Goal: Navigation & Orientation: Find specific page/section

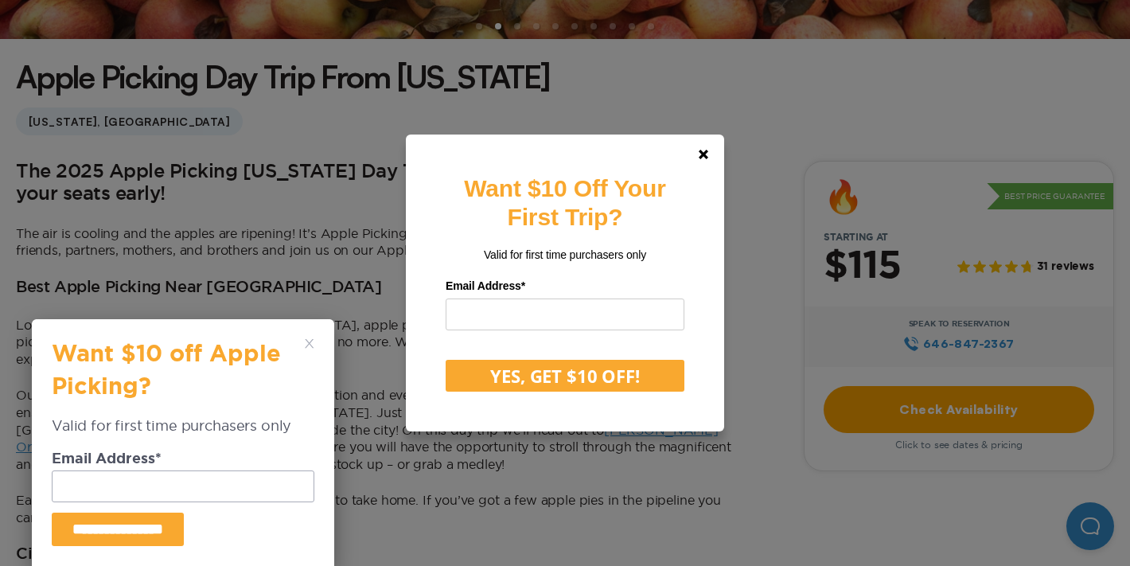
scroll to position [382, 0]
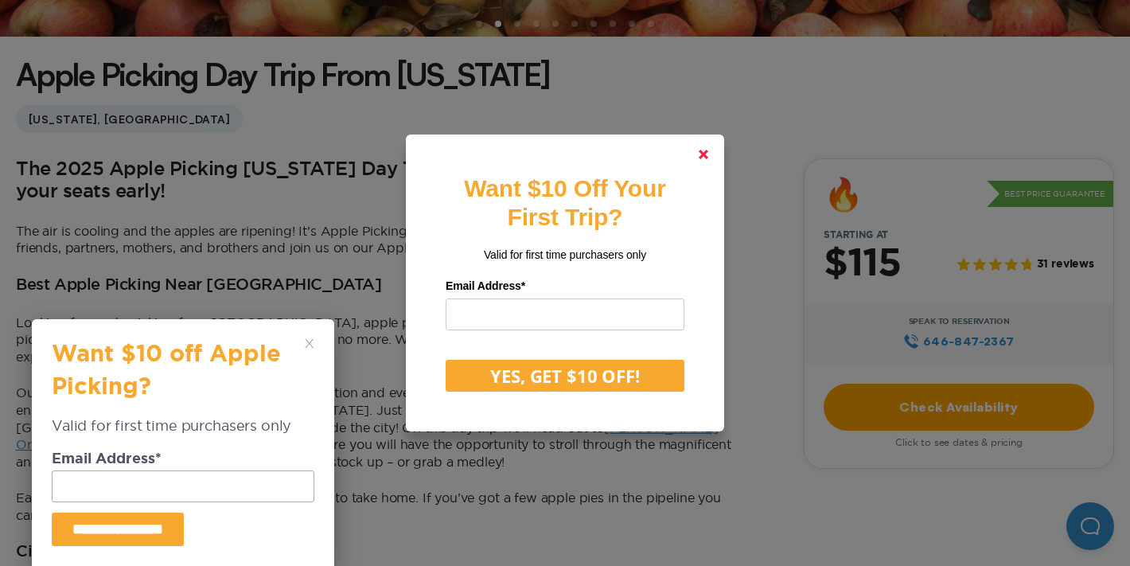
click at [710, 152] on link at bounding box center [703, 154] width 38 height 38
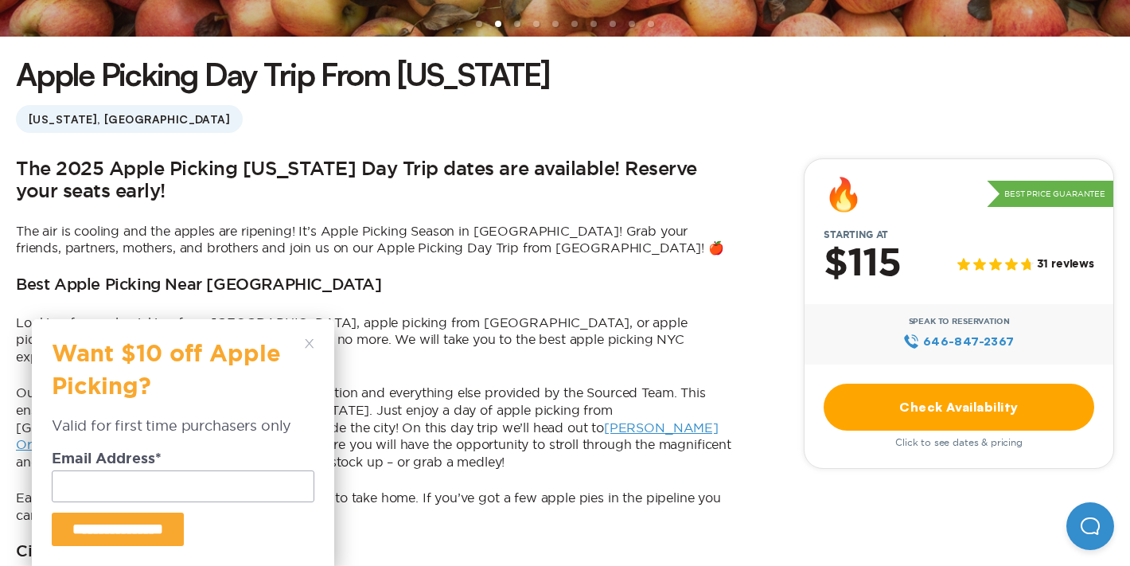
scroll to position [496, 0]
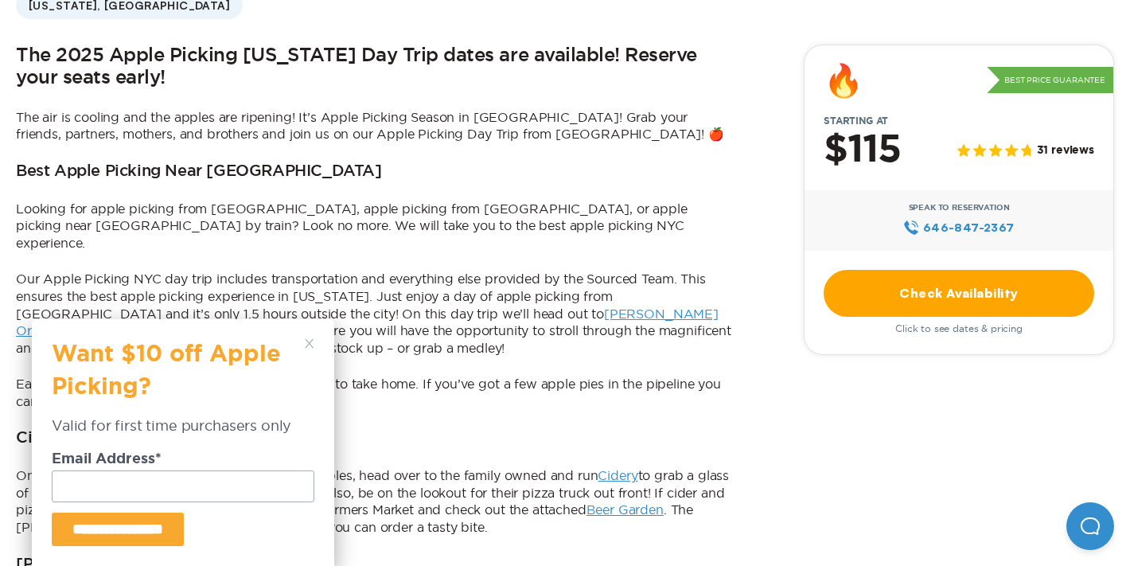
click at [307, 345] on polygon at bounding box center [309, 343] width 9 height 9
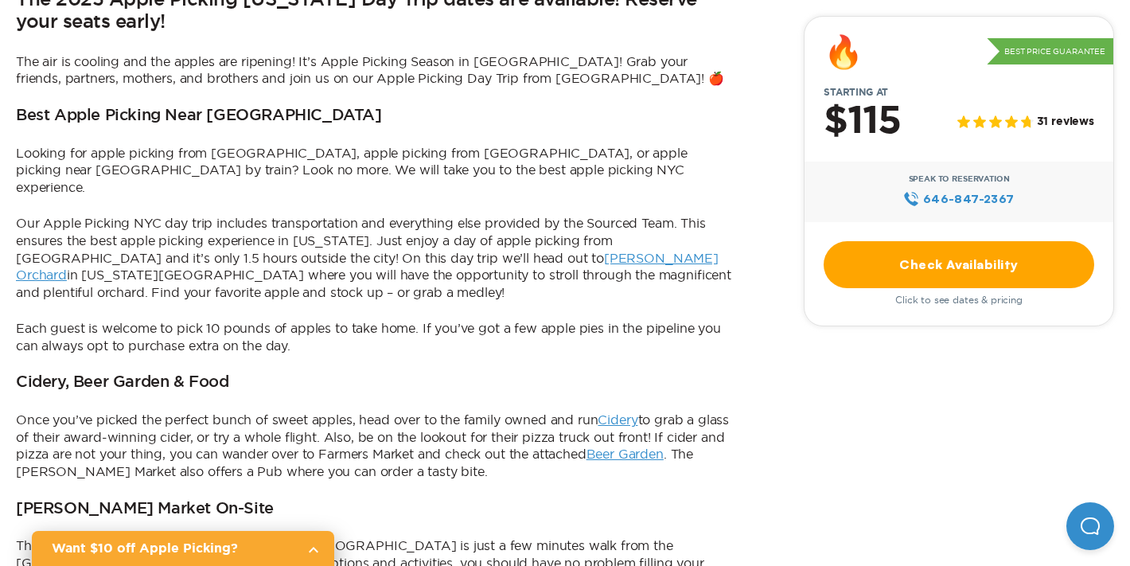
scroll to position [0, 0]
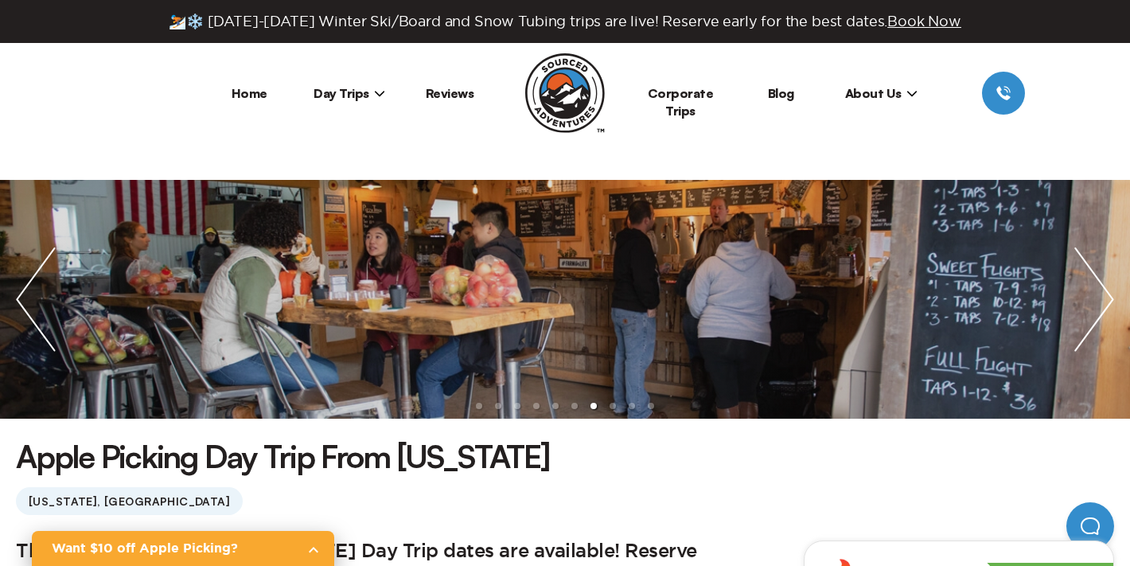
click at [1103, 271] on img "next slide / item" at bounding box center [1094, 299] width 72 height 239
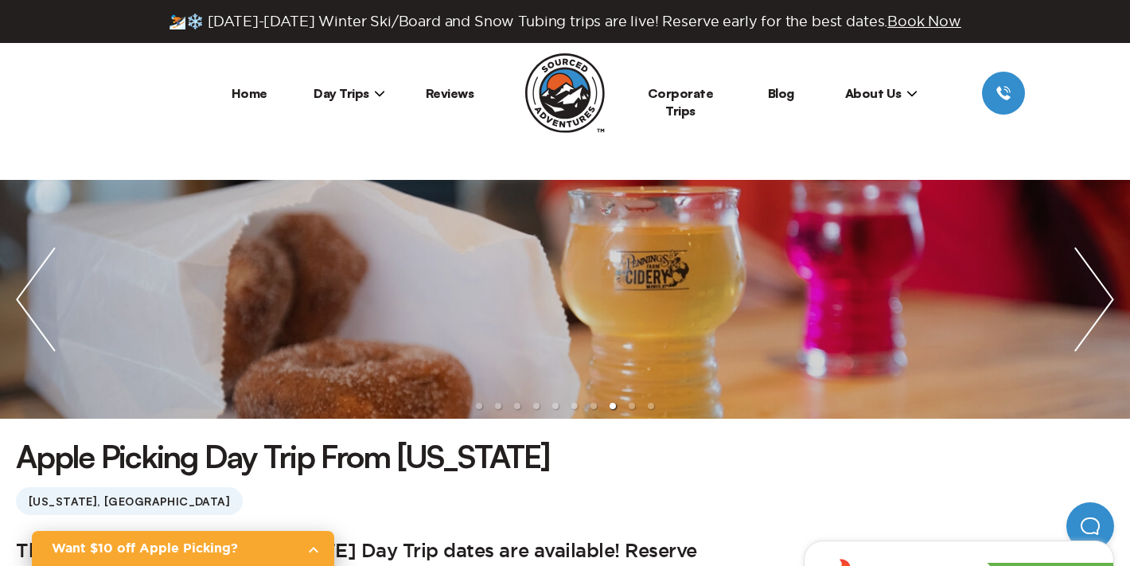
click at [1103, 271] on img "next slide / item" at bounding box center [1094, 299] width 72 height 239
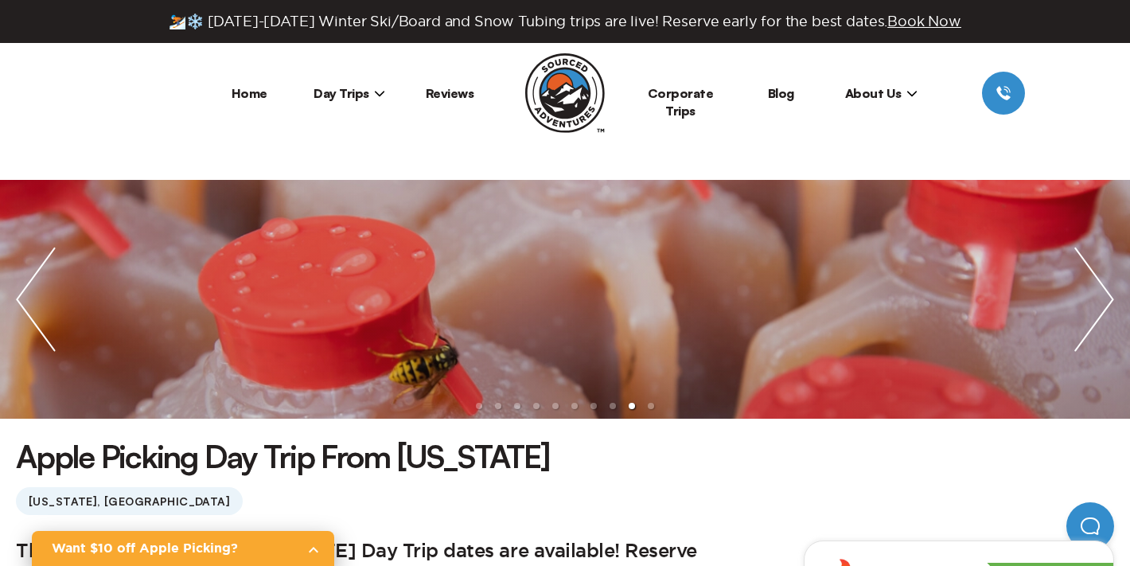
click at [1103, 270] on img "next slide / item" at bounding box center [1094, 299] width 72 height 239
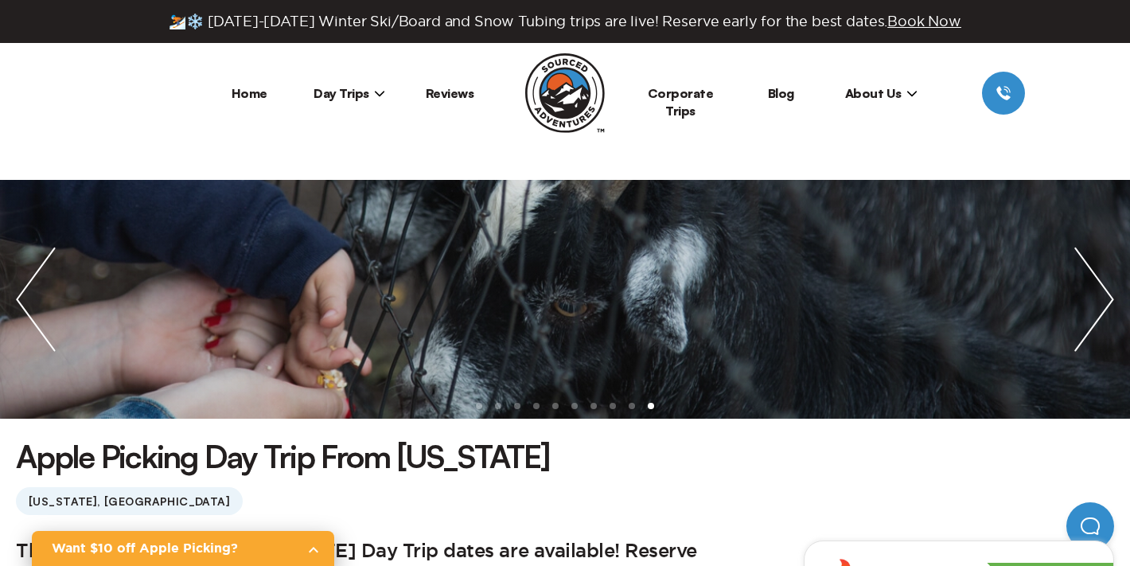
click at [1103, 270] on img "next slide / item" at bounding box center [1094, 299] width 72 height 239
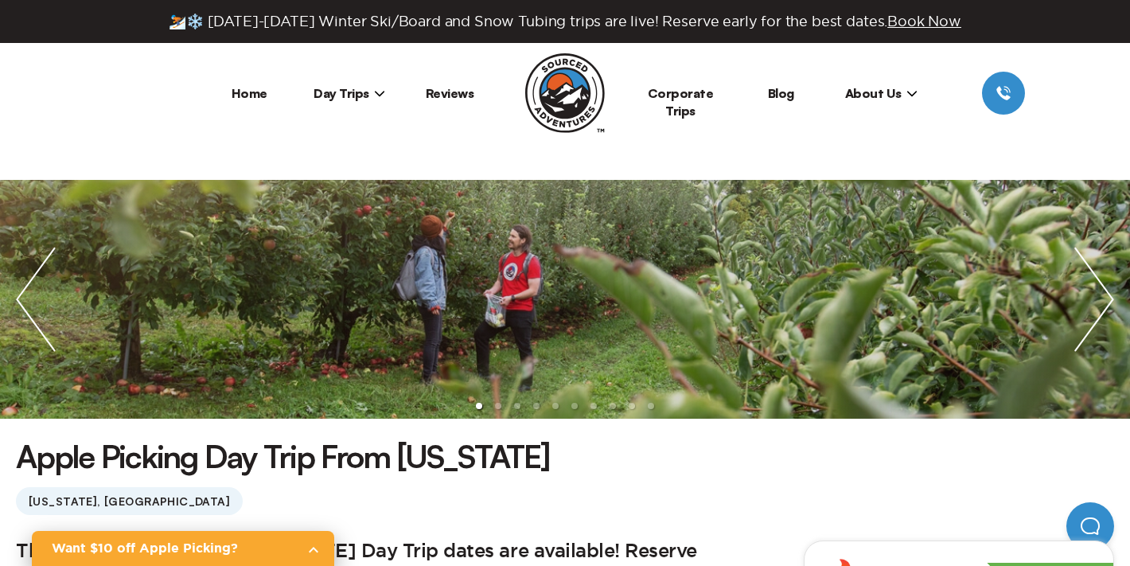
scroll to position [15, 0]
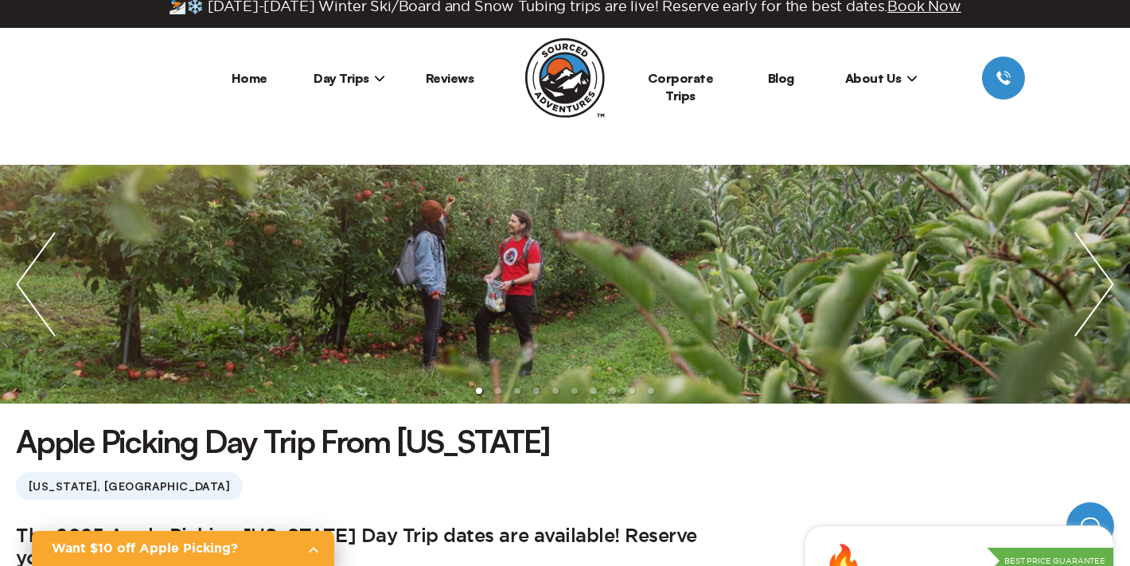
click at [375, 76] on icon at bounding box center [380, 79] width 10 height 6
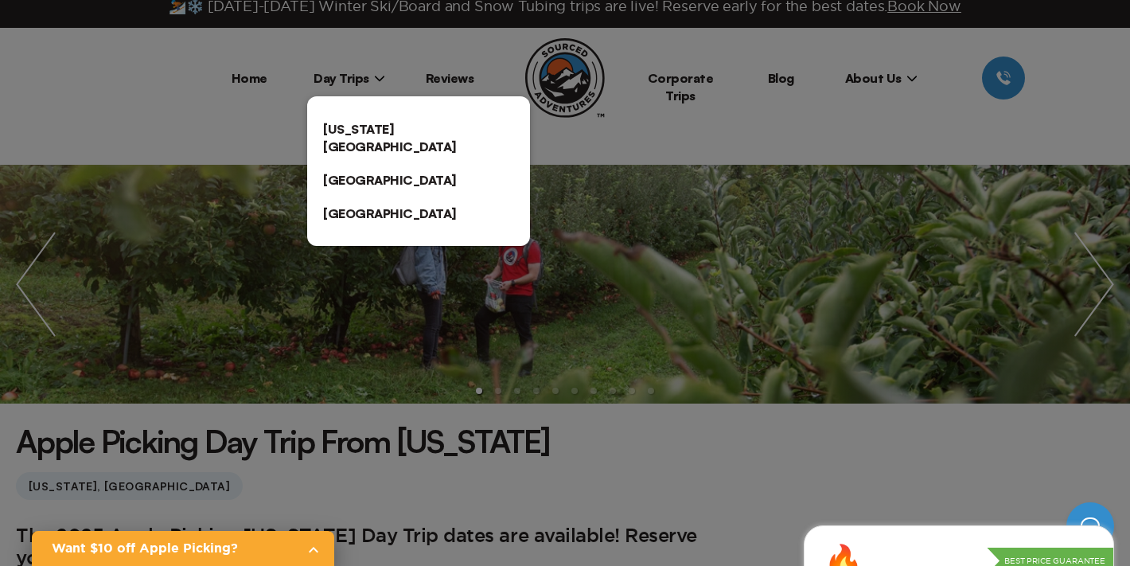
click at [360, 118] on link "[US_STATE][GEOGRAPHIC_DATA]" at bounding box center [418, 137] width 223 height 51
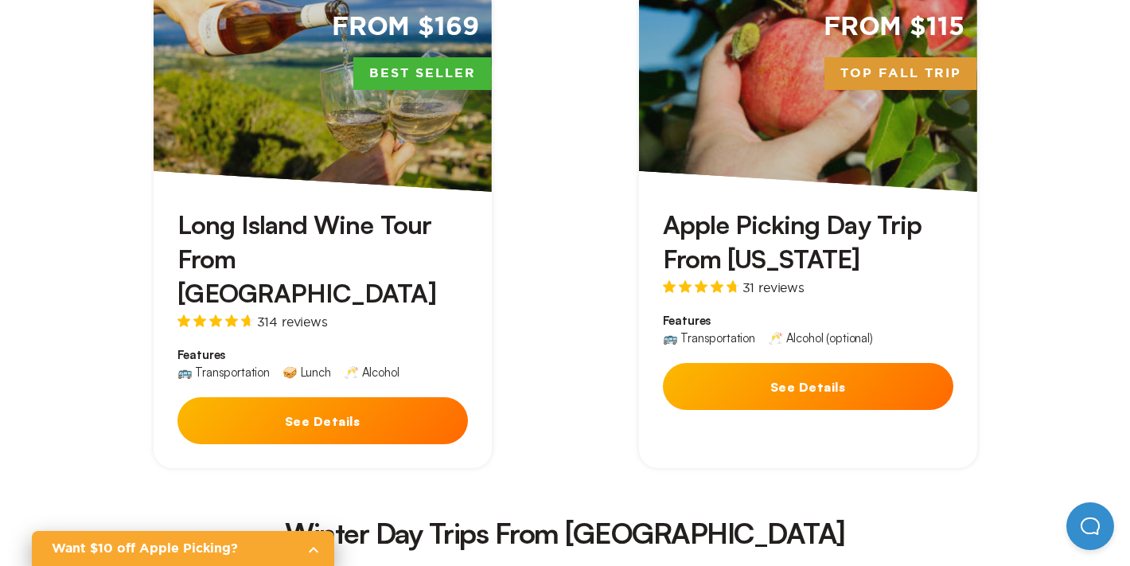
scroll to position [3156, 0]
